Goal: Complete application form: Complete application form

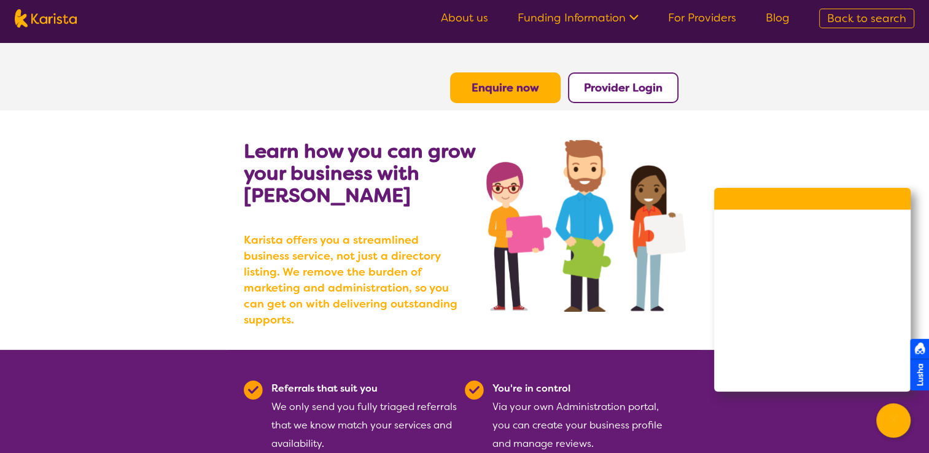
click at [545, 94] on button "Enquire now" at bounding box center [505, 87] width 111 height 31
click at [491, 86] on b "Enquire now" at bounding box center [506, 87] width 68 height 15
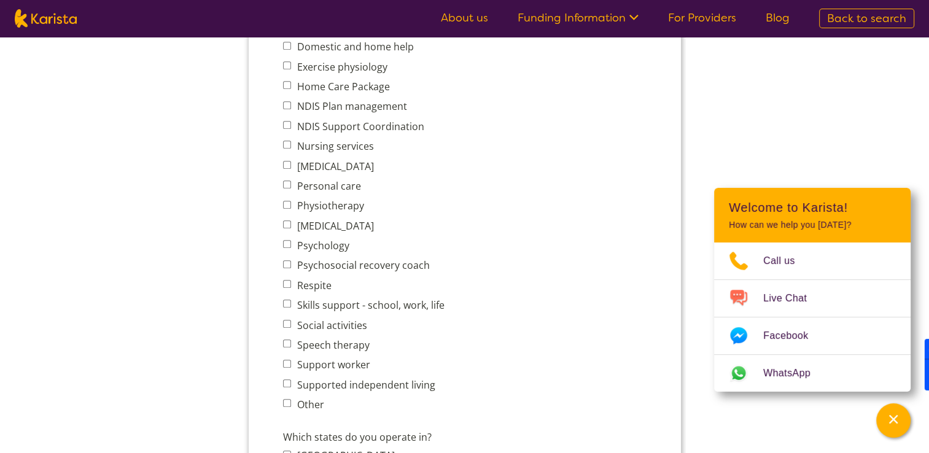
scroll to position [568, 0]
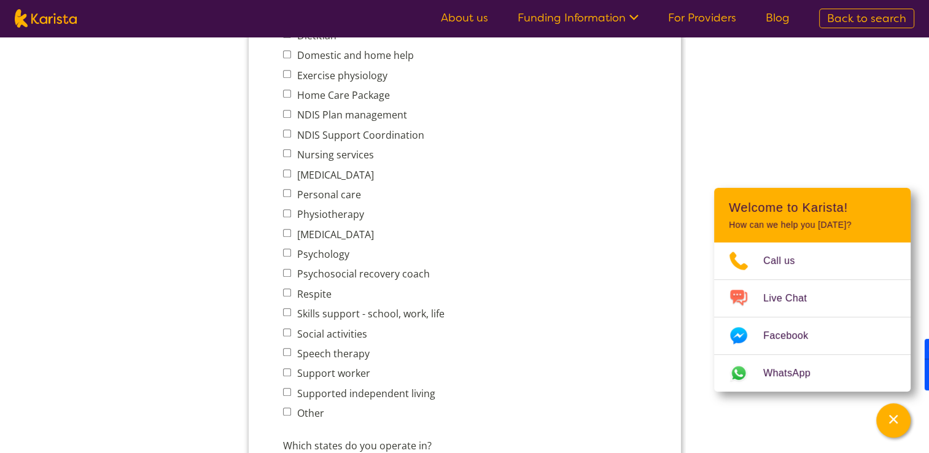
click at [283, 388] on input "Supported independent living" at bounding box center [286, 392] width 8 height 8
checkbox input "true"
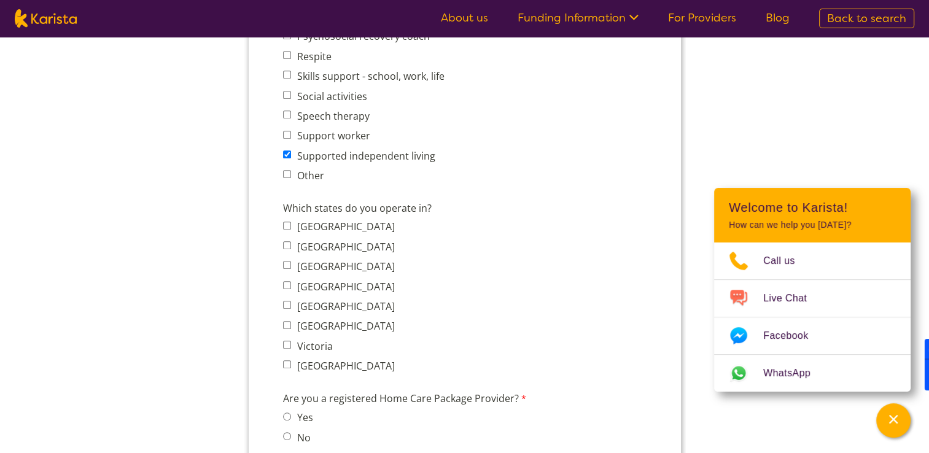
scroll to position [822, 0]
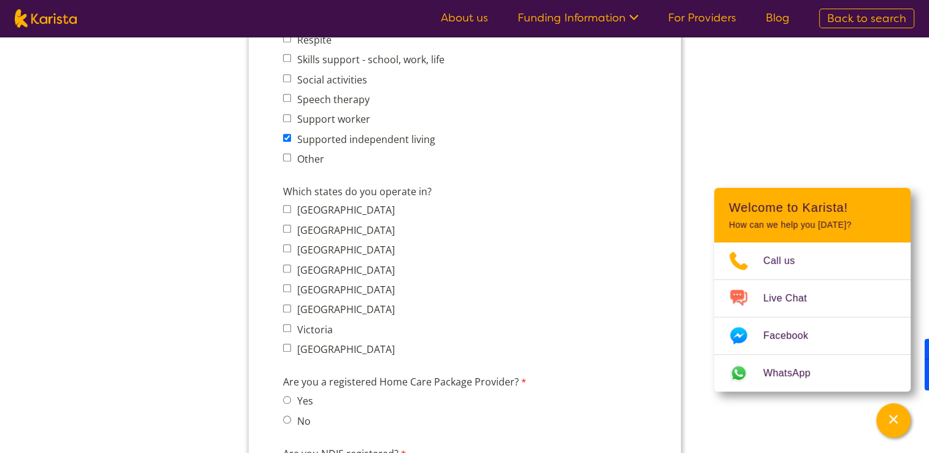
click at [282, 225] on input "[GEOGRAPHIC_DATA]" at bounding box center [286, 229] width 8 height 8
checkbox input "true"
click at [284, 416] on input "No" at bounding box center [286, 420] width 8 height 8
radio input "true"
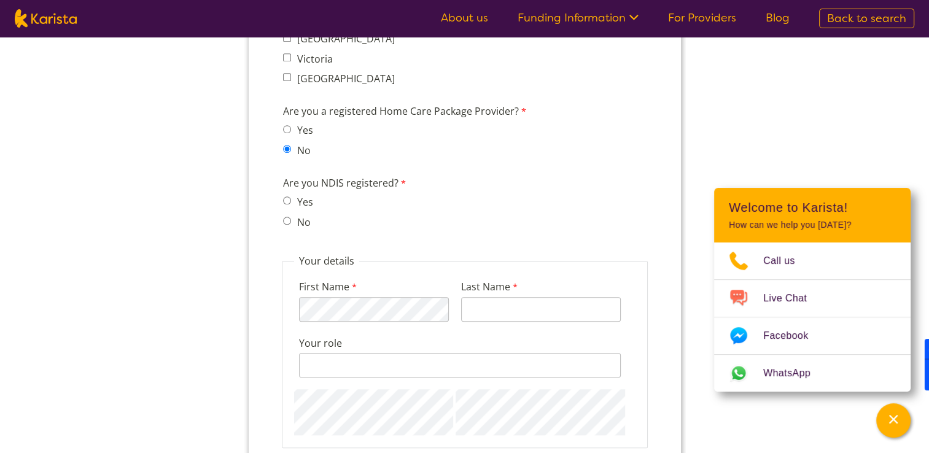
scroll to position [1096, 0]
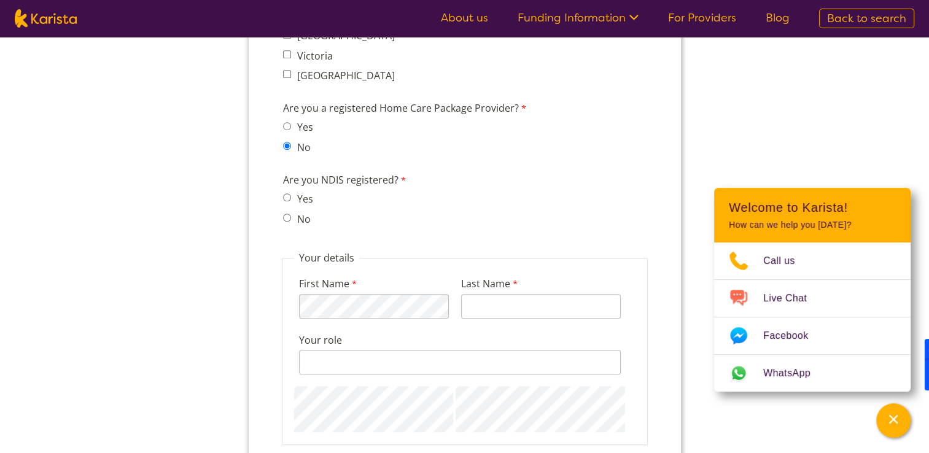
click at [286, 193] on input "Yes" at bounding box center [286, 197] width 8 height 8
radio input "true"
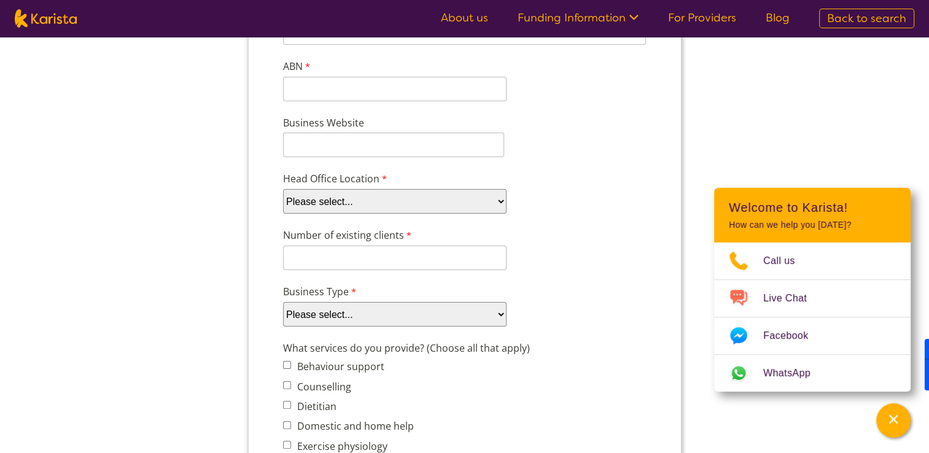
scroll to position [194, 0]
